Goal: Transaction & Acquisition: Subscribe to service/newsletter

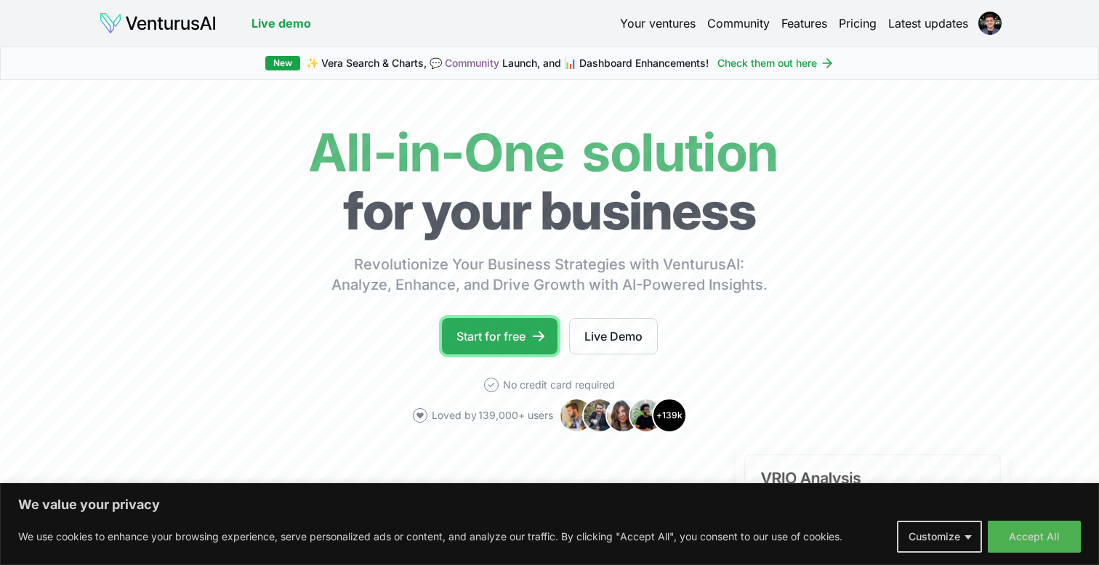
click at [506, 334] on link "Start for free" at bounding box center [500, 336] width 116 height 36
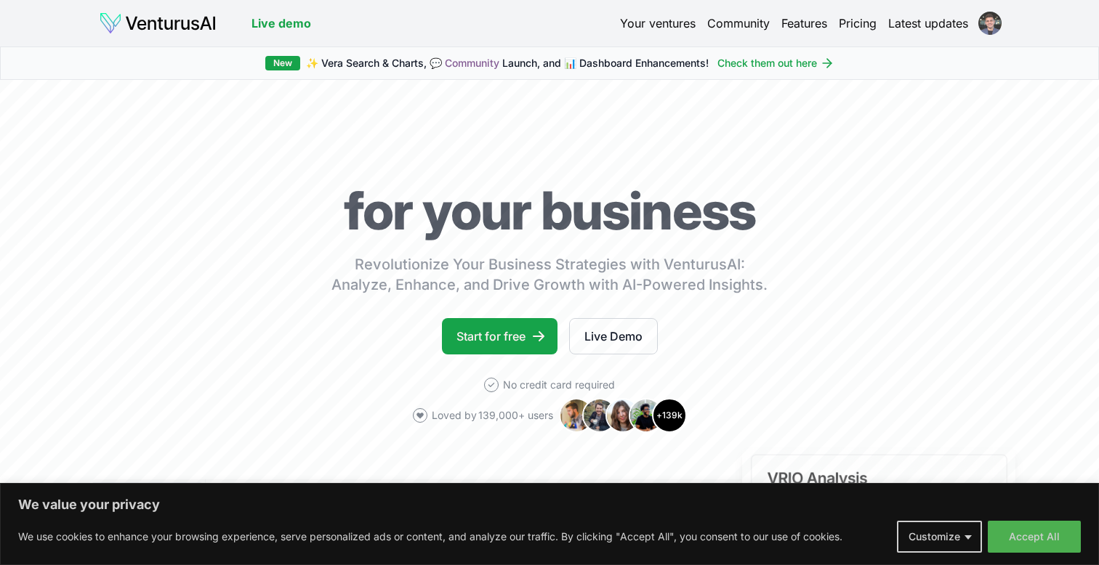
click at [989, 22] on html "We value your privacy We use cookies to enhance your browsing experience, serve…" at bounding box center [549, 282] width 1099 height 565
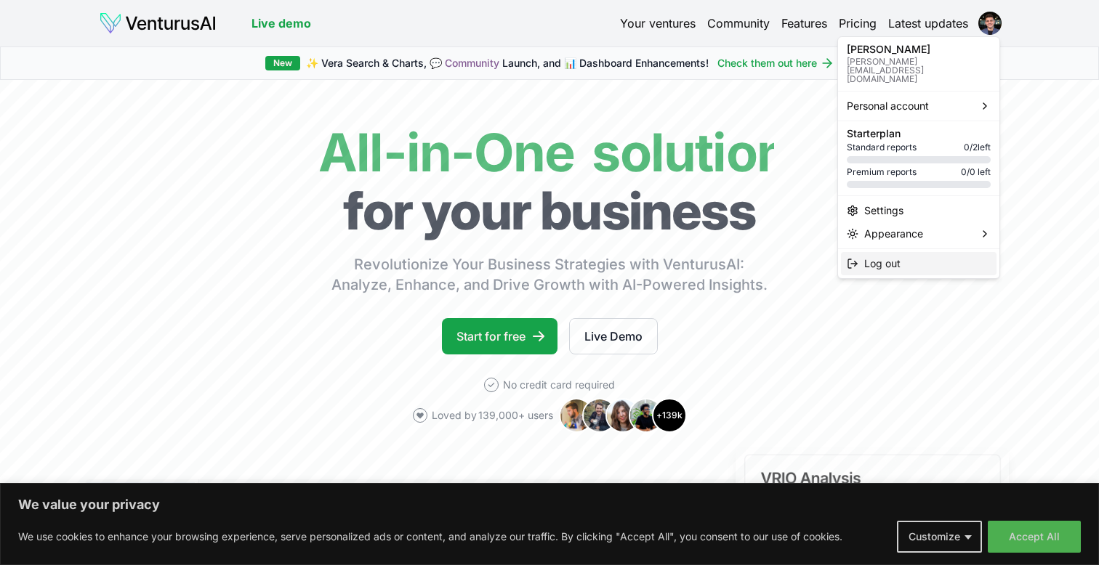
click at [911, 252] on div "Log out" at bounding box center [919, 263] width 156 height 23
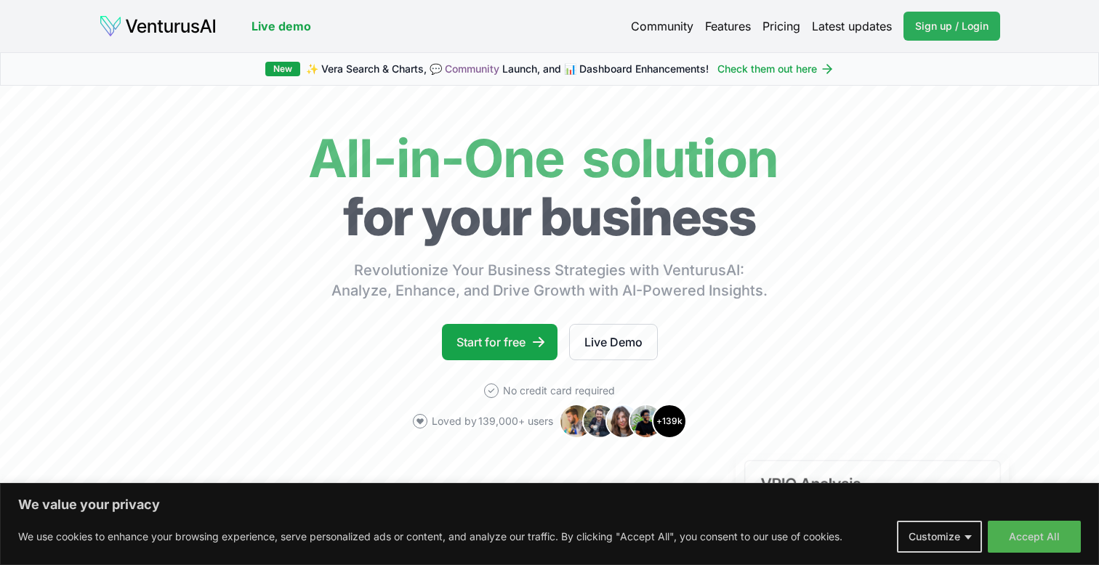
click at [969, 26] on span "Sign up / Login" at bounding box center [951, 26] width 73 height 15
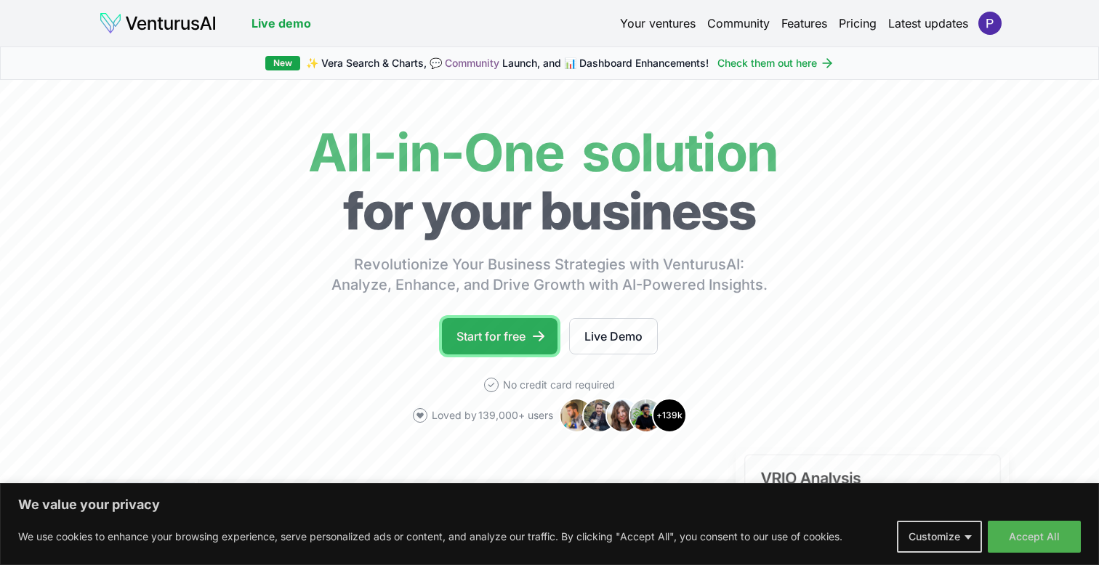
click at [500, 346] on link "Start for free" at bounding box center [500, 336] width 116 height 36
